Goal: Contribute content: Contribute content

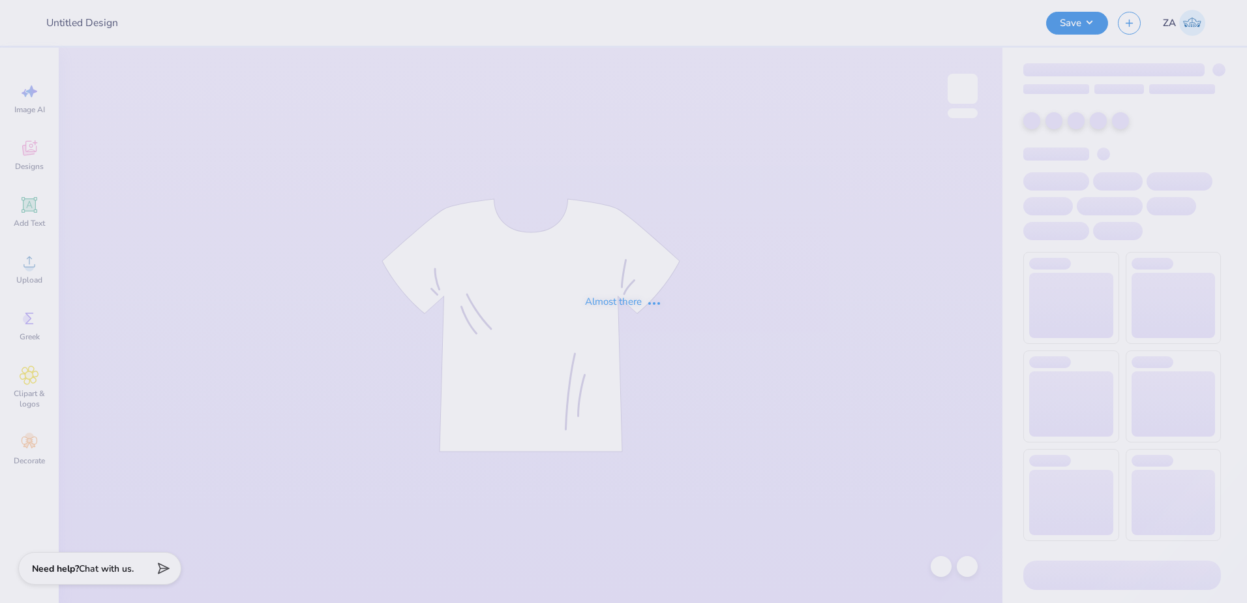
type input "Bucknell AXO DVA 5k Shirts"
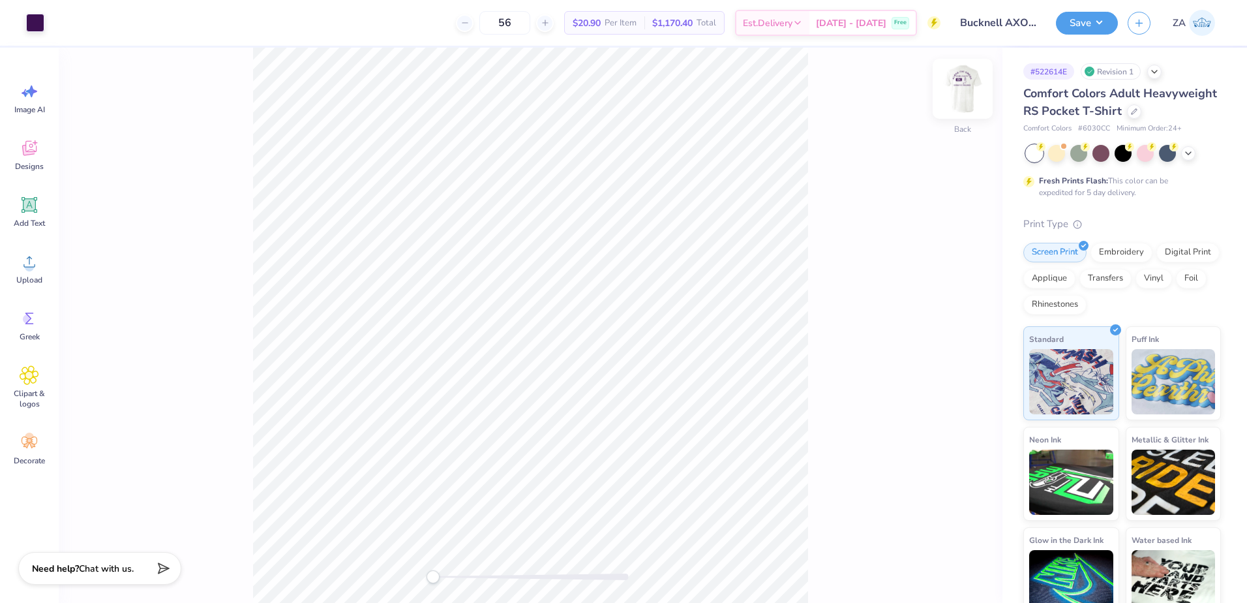
click at [981, 96] on img at bounding box center [963, 89] width 52 height 52
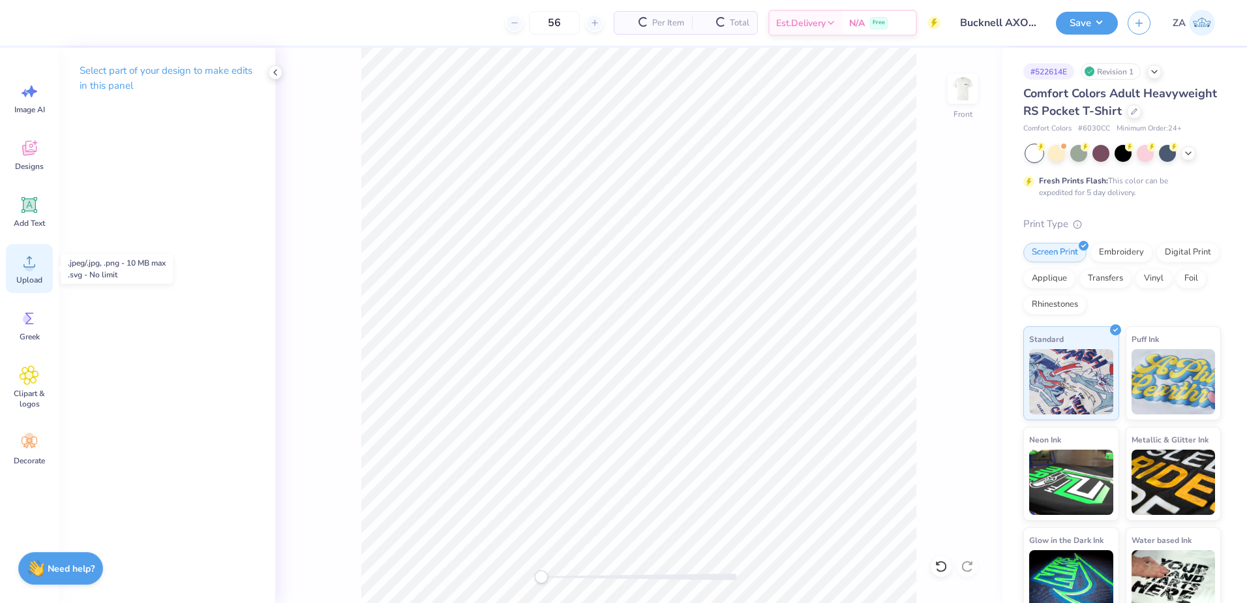
click at [11, 267] on div "Upload" at bounding box center [29, 268] width 47 height 49
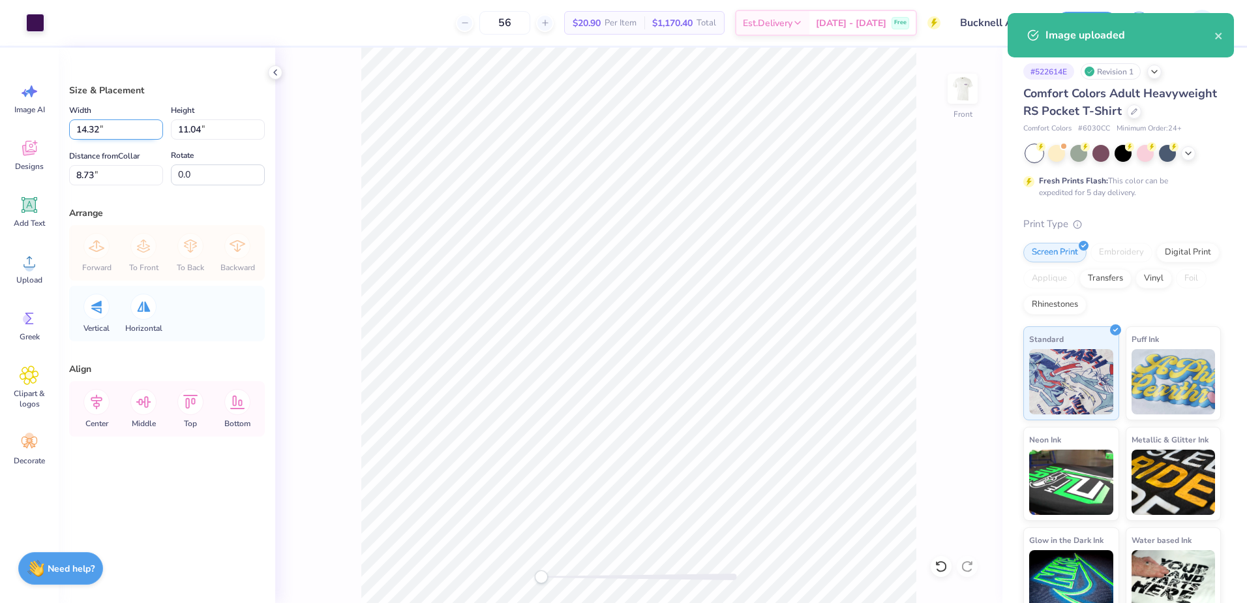
click at [136, 132] on input "14.32" at bounding box center [116, 129] width 94 height 20
type input "1"
type input "12.00"
type input "9.25"
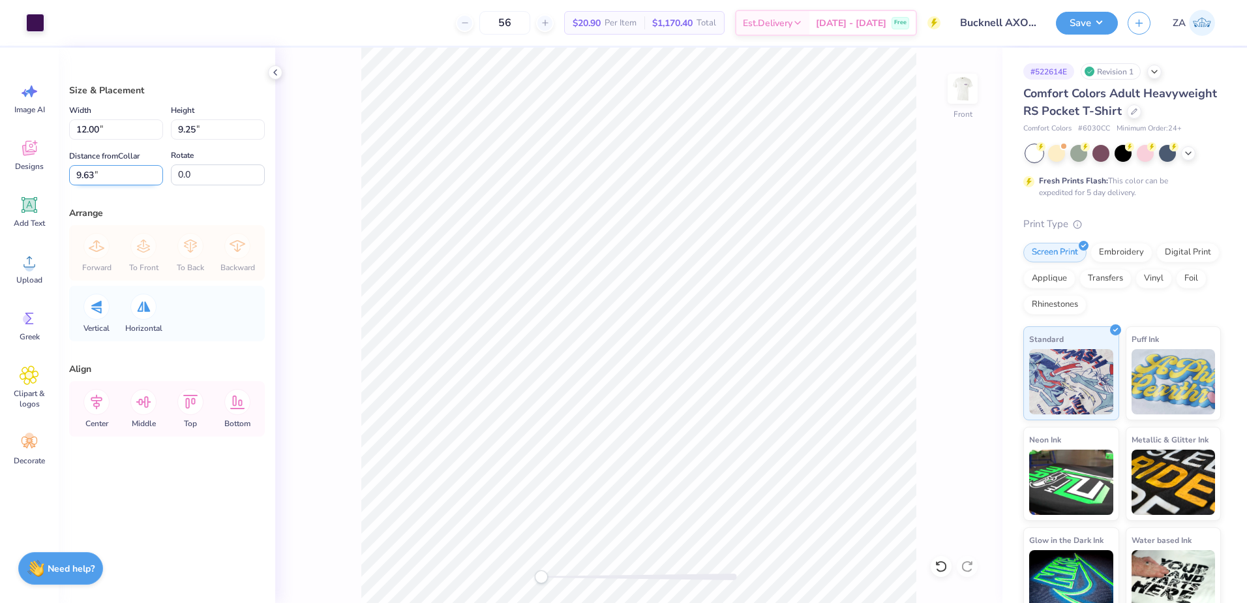
click at [150, 173] on input "9.63" at bounding box center [116, 175] width 94 height 20
type input "9"
type input "3.00"
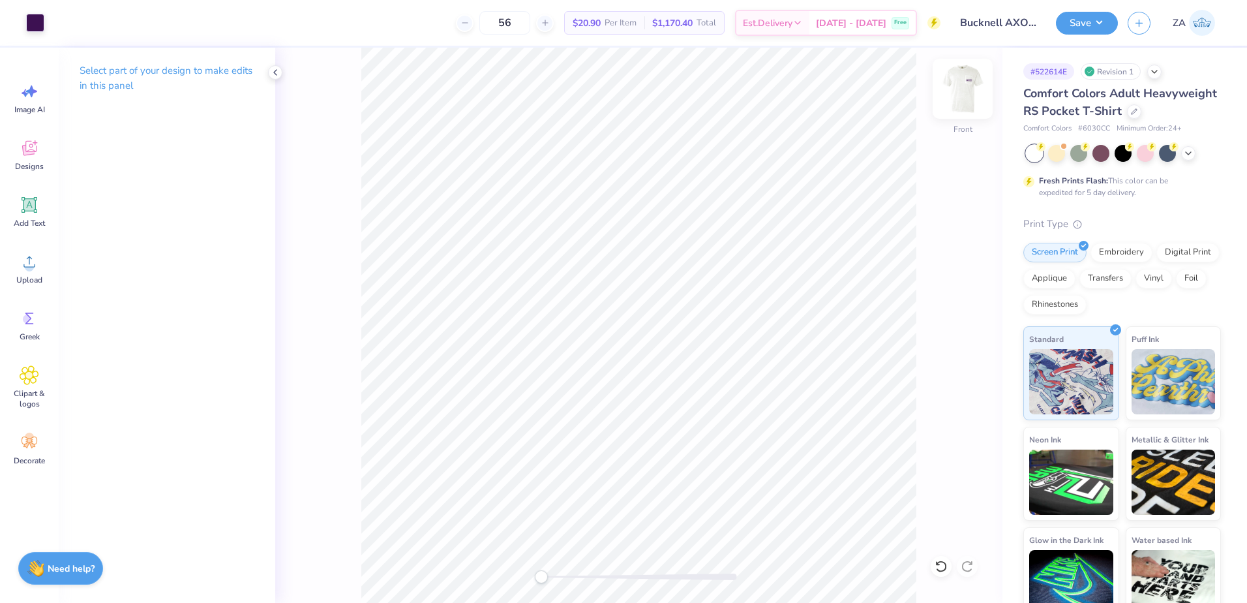
click at [983, 90] on img at bounding box center [963, 89] width 52 height 52
click at [31, 214] on icon at bounding box center [30, 205] width 20 height 20
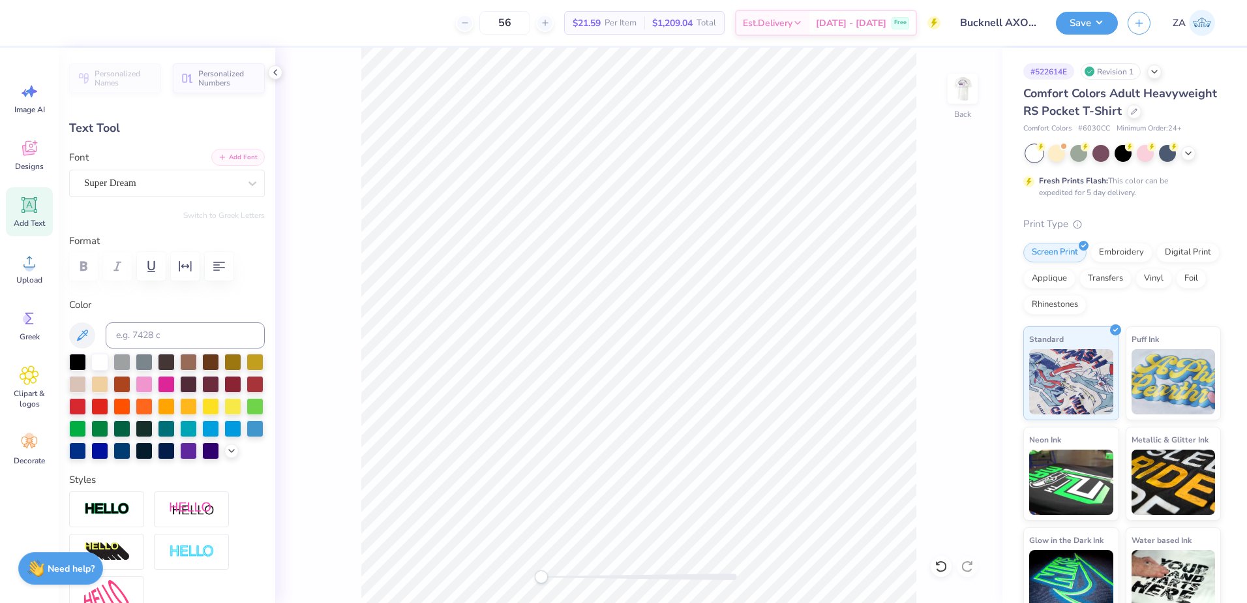
click at [222, 164] on button "Add Font" at bounding box center [237, 157] width 53 height 17
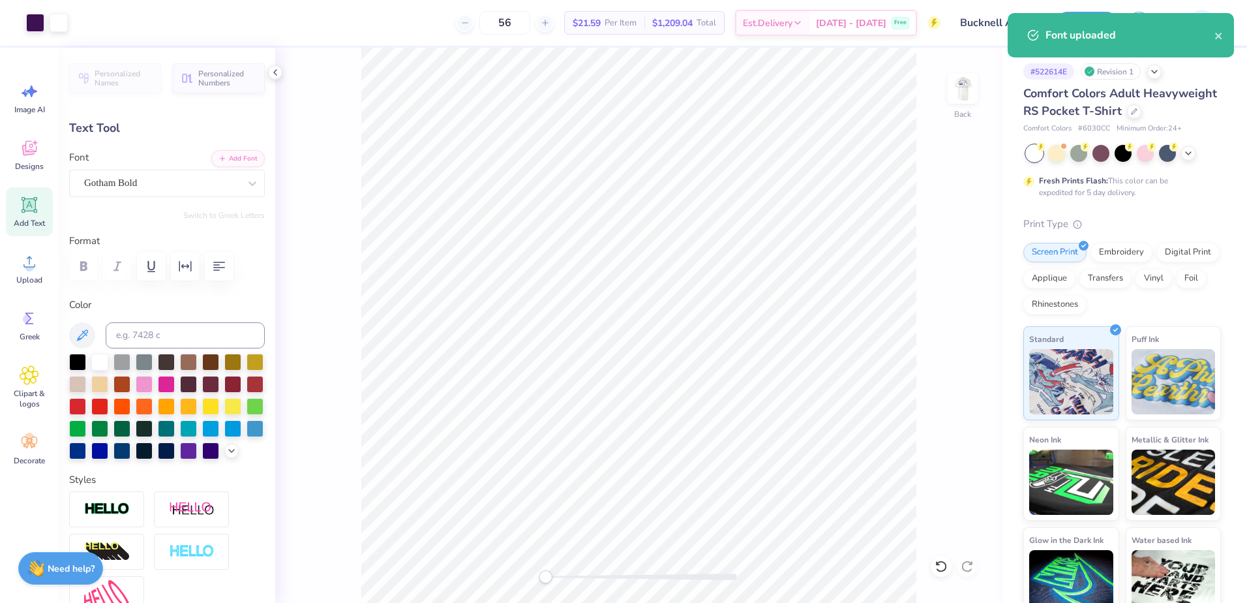
drag, startPoint x: 535, startPoint y: 577, endPoint x: 548, endPoint y: 576, distance: 12.4
click at [548, 576] on div "Accessibility label" at bounding box center [545, 576] width 13 height 13
drag, startPoint x: 546, startPoint y: 576, endPoint x: 579, endPoint y: 573, distance: 32.8
click at [560, 576] on div "Accessibility label" at bounding box center [558, 576] width 13 height 13
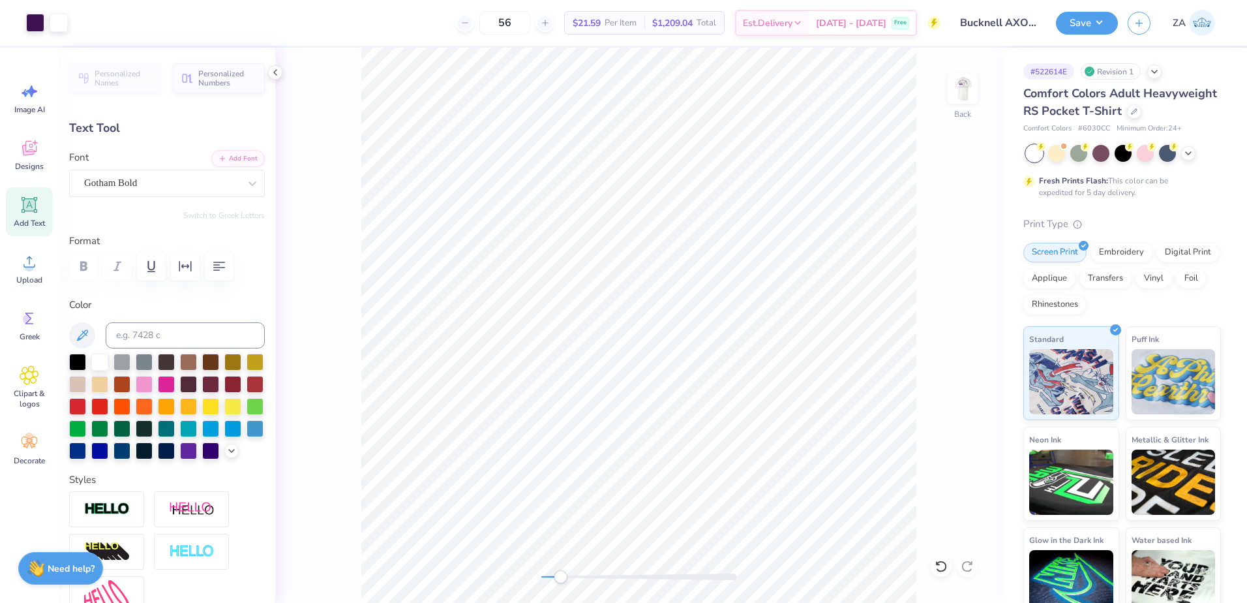
type input "3.44"
type input "0.91"
click at [55, 20] on div at bounding box center [59, 21] width 18 height 18
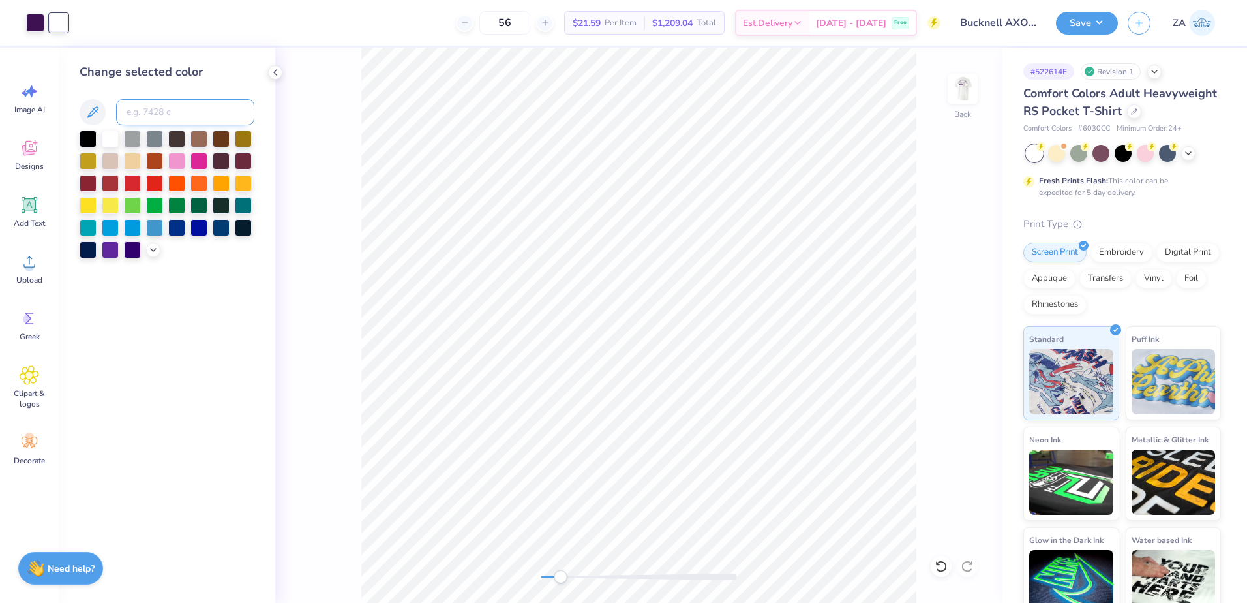
click at [123, 113] on input at bounding box center [185, 112] width 138 height 26
type input "2627"
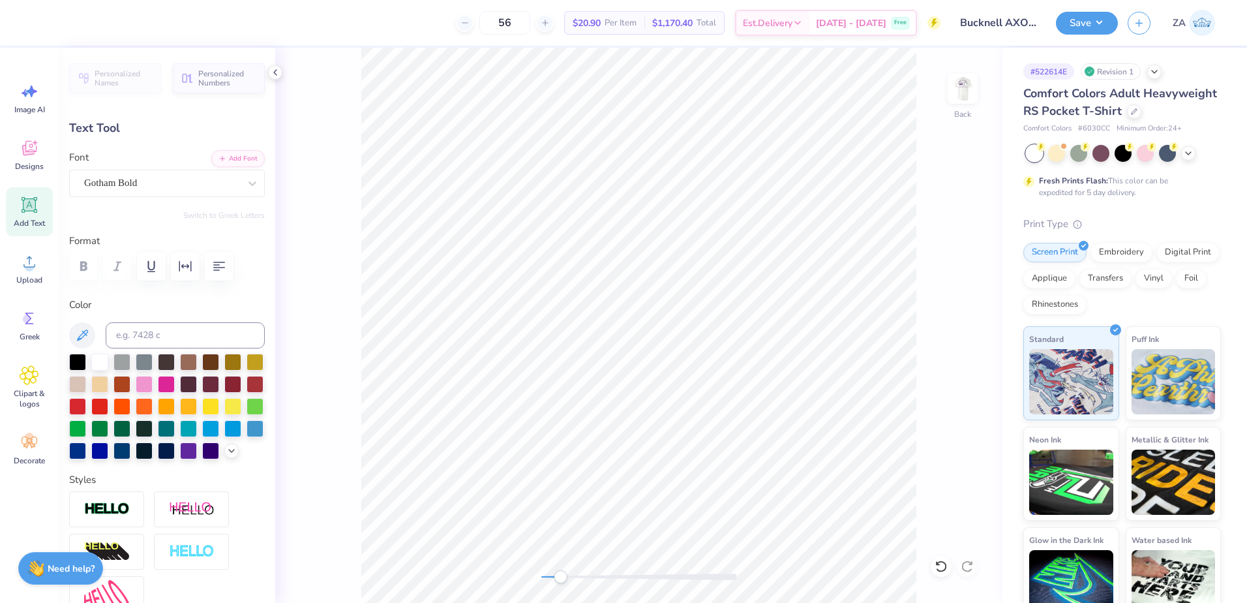
scroll to position [11, 2]
type textarea "2025"
type input "3.25"
type input "0.95"
type input "1.85"
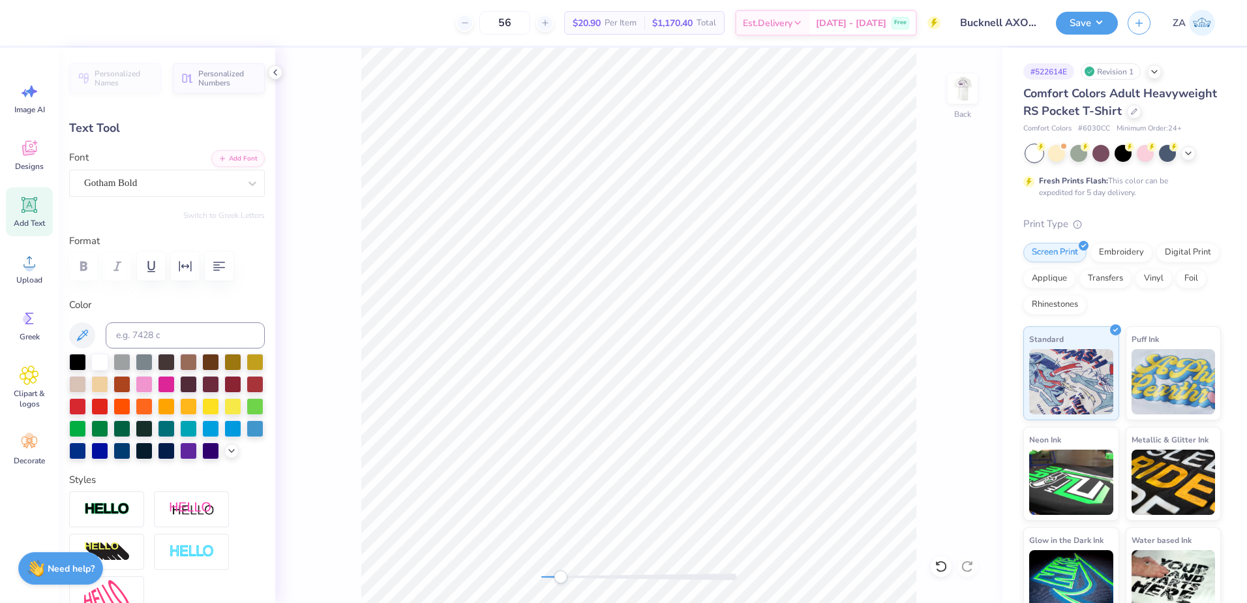
type input "0.54"
click at [179, 257] on button "button" at bounding box center [185, 266] width 29 height 29
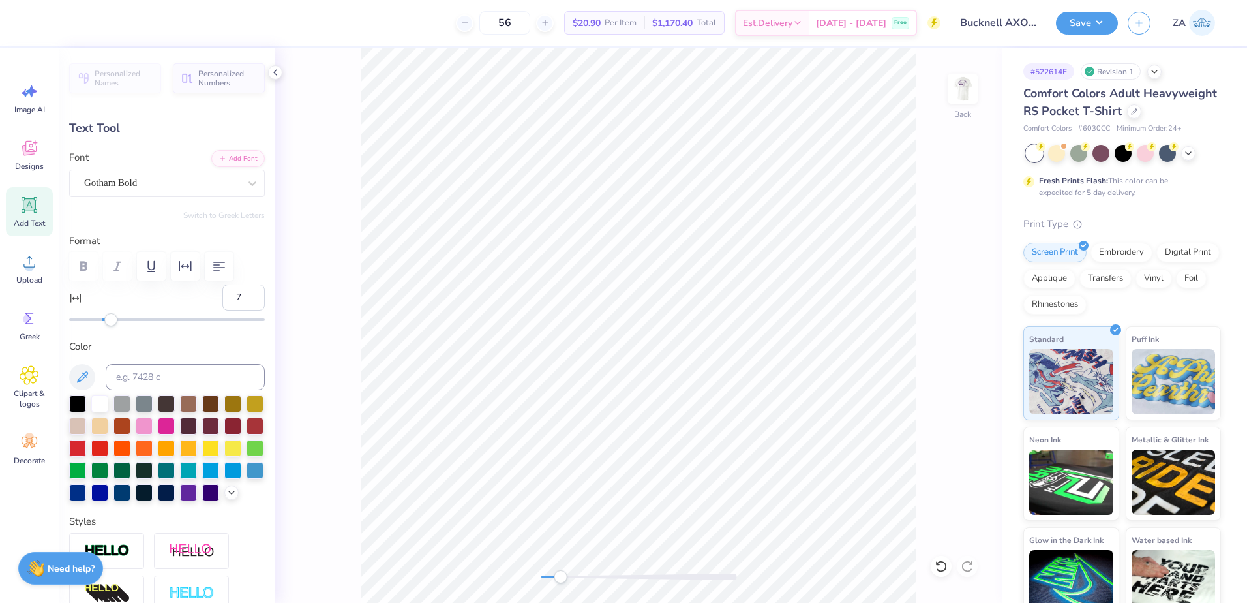
type input "8"
drag, startPoint x: 92, startPoint y: 316, endPoint x: 113, endPoint y: 314, distance: 20.9
click at [113, 314] on div at bounding box center [167, 319] width 196 height 13
type input "24"
drag, startPoint x: 113, startPoint y: 314, endPoint x: 138, endPoint y: 313, distance: 24.2
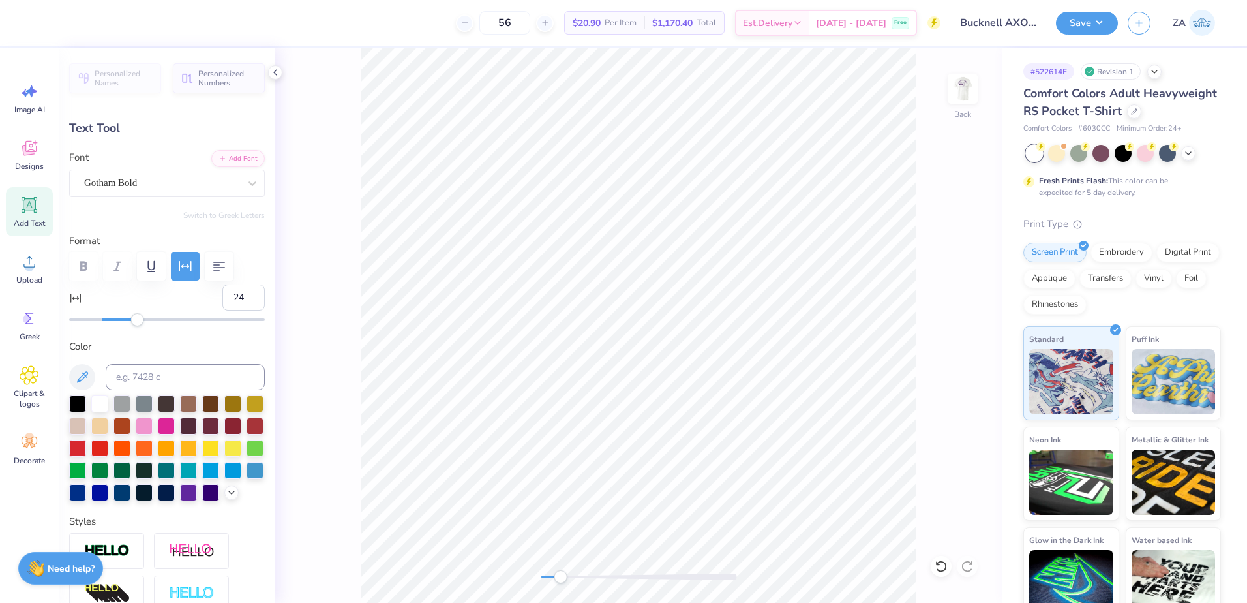
click at [138, 313] on div "Accessibility label" at bounding box center [137, 319] width 13 height 13
type input "30"
drag, startPoint x: 138, startPoint y: 313, endPoint x: 146, endPoint y: 313, distance: 8.5
click at [146, 313] on div "Accessibility label" at bounding box center [146, 319] width 13 height 13
type input "2.53"
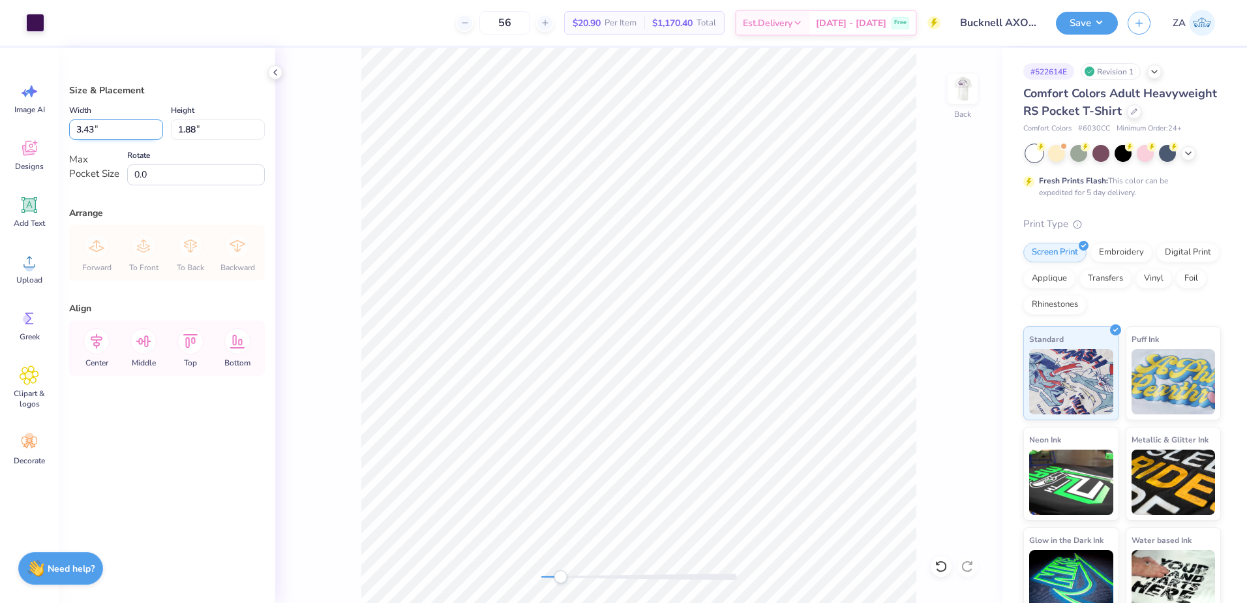
drag, startPoint x: 104, startPoint y: 134, endPoint x: 78, endPoint y: 131, distance: 26.2
click at [78, 131] on input "3.43" at bounding box center [116, 129] width 94 height 20
type input "3.50"
type input "1.92"
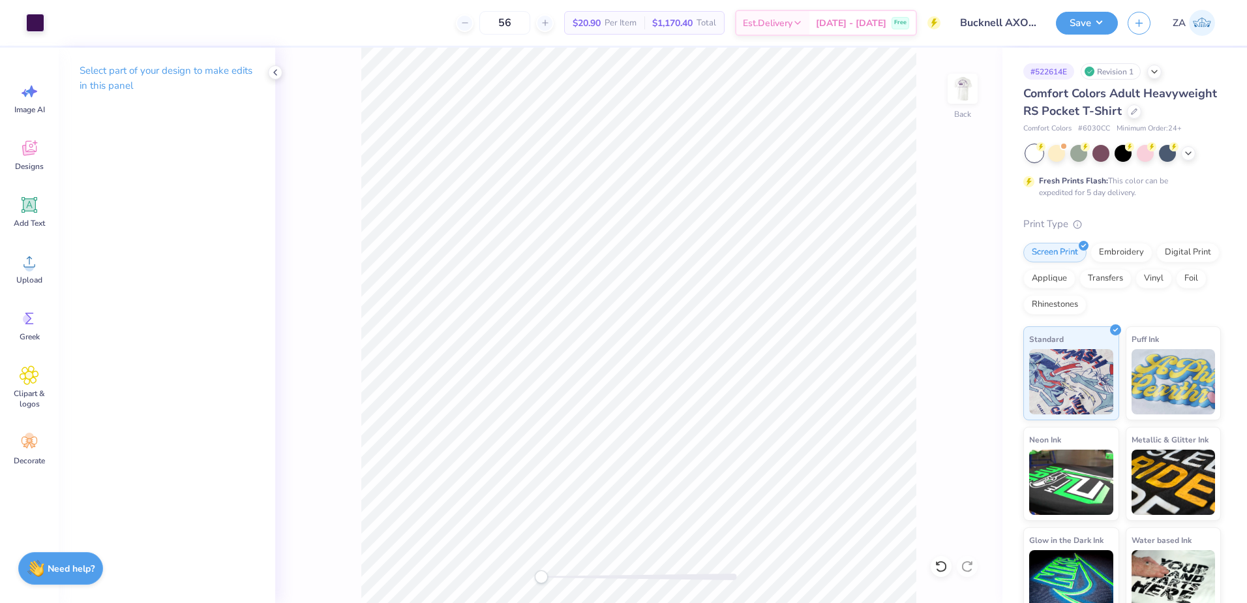
click at [515, 573] on div "Back" at bounding box center [638, 325] width 727 height 555
click at [963, 89] on img at bounding box center [963, 89] width 52 height 52
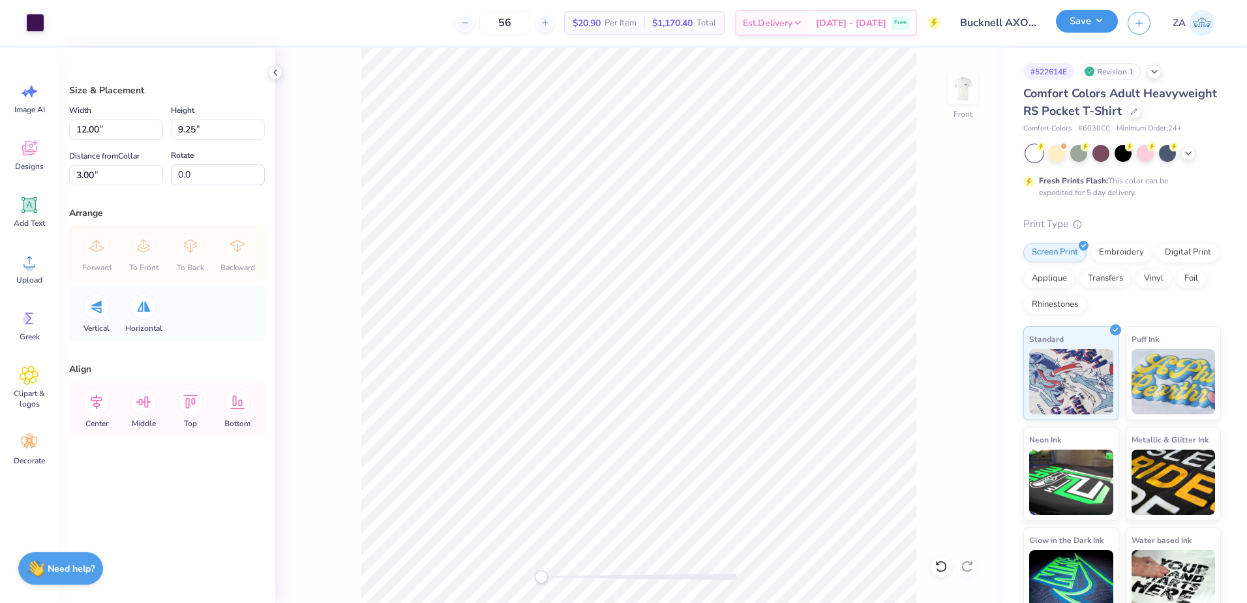
click at [1093, 20] on button "Save" at bounding box center [1087, 21] width 62 height 23
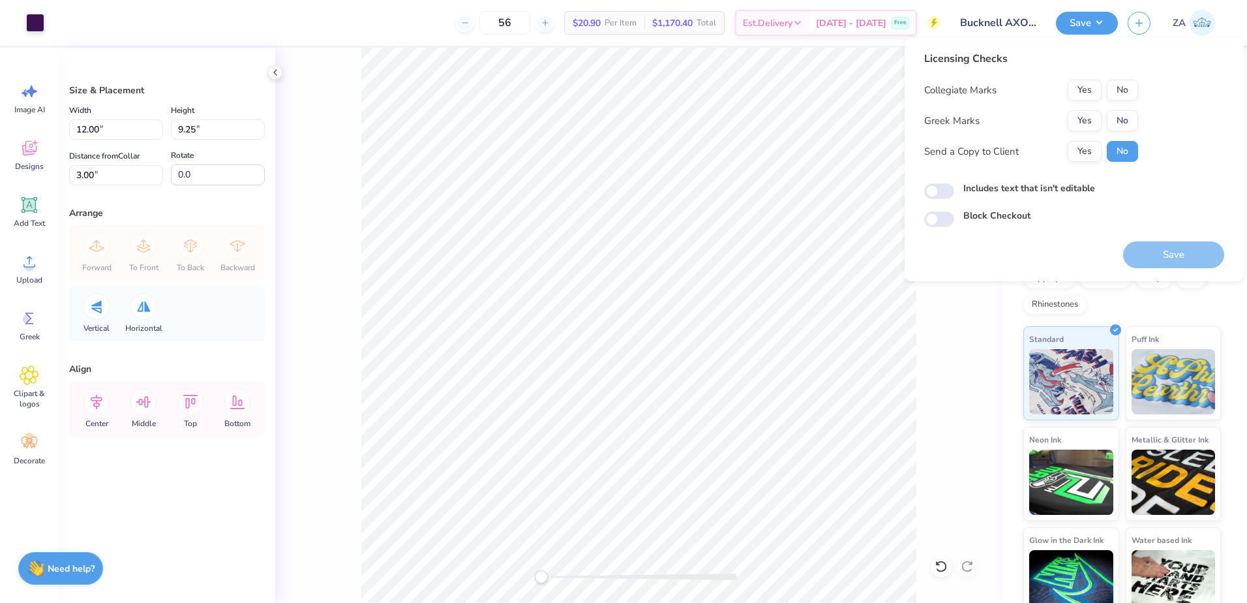
click at [1089, 114] on button "Yes" at bounding box center [1085, 120] width 34 height 21
click at [1090, 78] on div "Licensing Checks Collegiate Marks Yes No Greek Marks Yes No Send a Copy to Clie…" at bounding box center [1031, 111] width 214 height 121
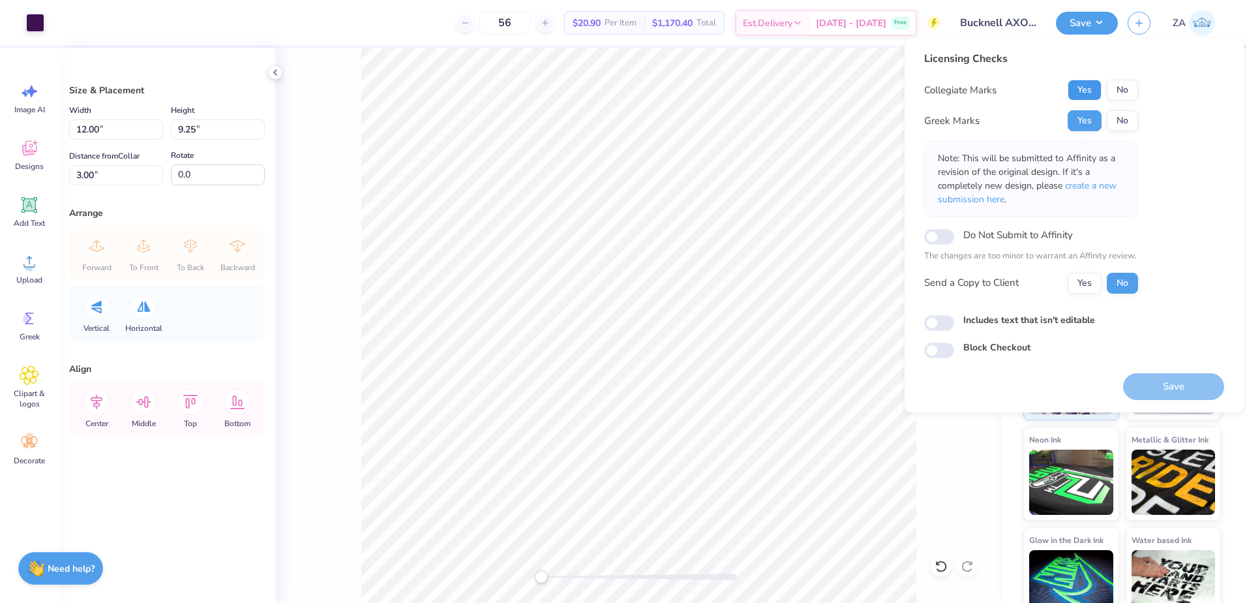
click at [1088, 89] on button "Yes" at bounding box center [1085, 90] width 34 height 21
click at [1169, 376] on button "Save" at bounding box center [1173, 386] width 101 height 27
